Goal: Check status

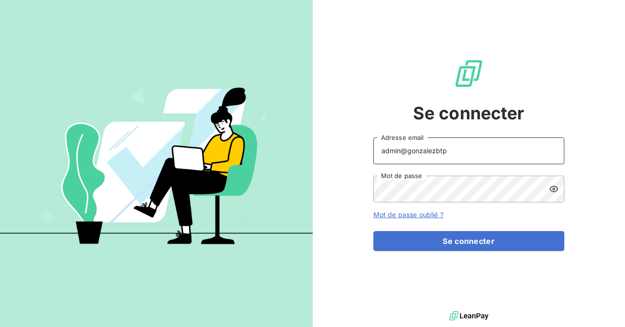
click at [454, 158] on input "admin@gonzalezbtp" at bounding box center [469, 151] width 191 height 27
type input "admin@actasas"
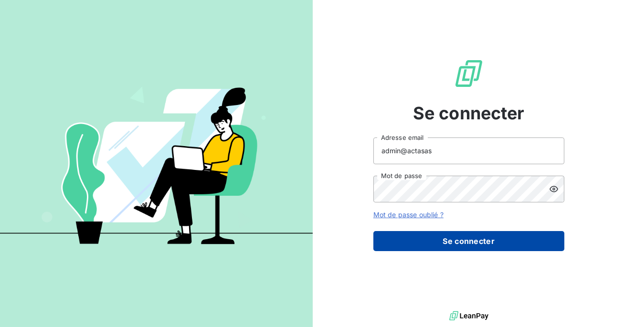
click at [453, 241] on button "Se connecter" at bounding box center [469, 241] width 191 height 20
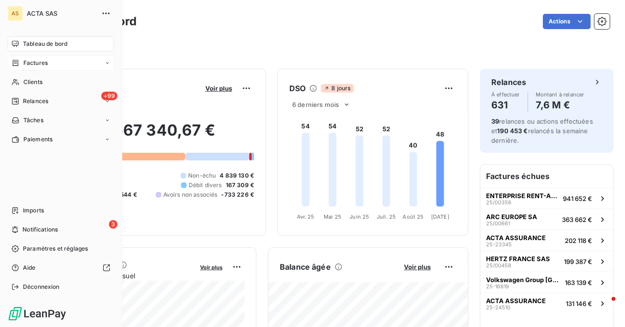
click at [47, 64] on span "Factures" at bounding box center [35, 63] width 24 height 9
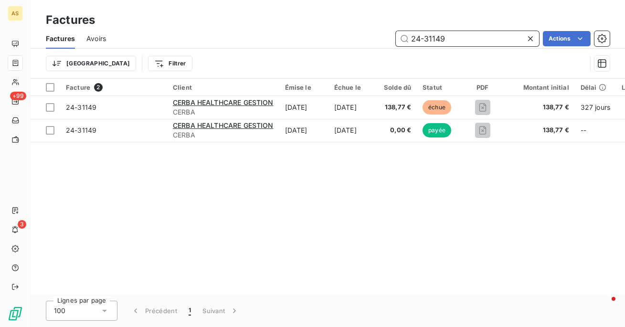
click at [418, 38] on input "24-31149" at bounding box center [467, 38] width 143 height 15
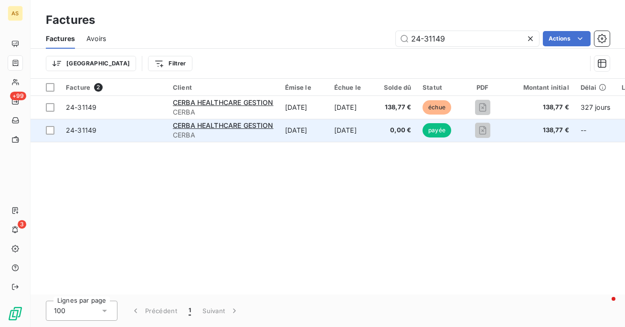
click at [346, 133] on td "23 nov. 2024" at bounding box center [354, 130] width 50 height 23
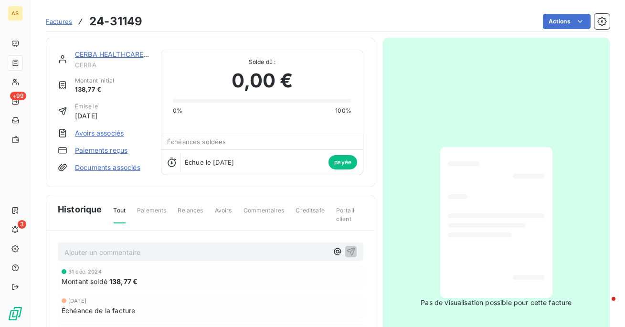
scroll to position [14, 0]
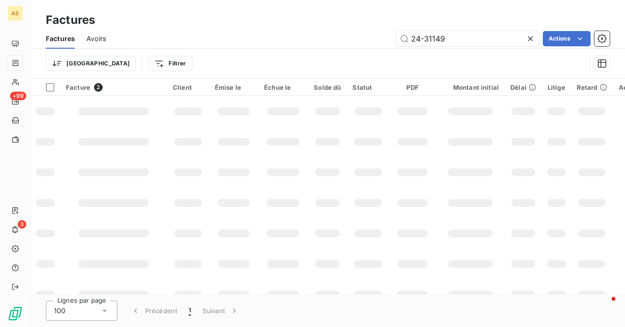
click at [532, 40] on icon at bounding box center [530, 38] width 5 height 5
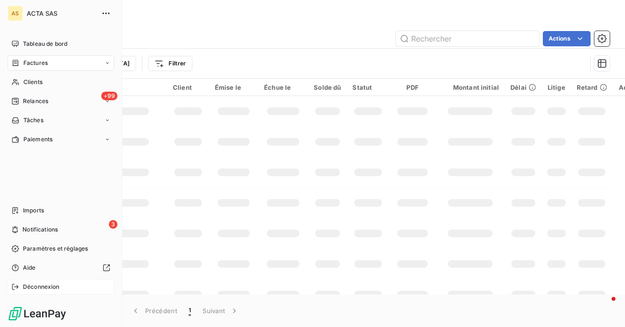
click at [22, 288] on div "Déconnexion" at bounding box center [61, 286] width 107 height 15
